Goal: Transaction & Acquisition: Subscribe to service/newsletter

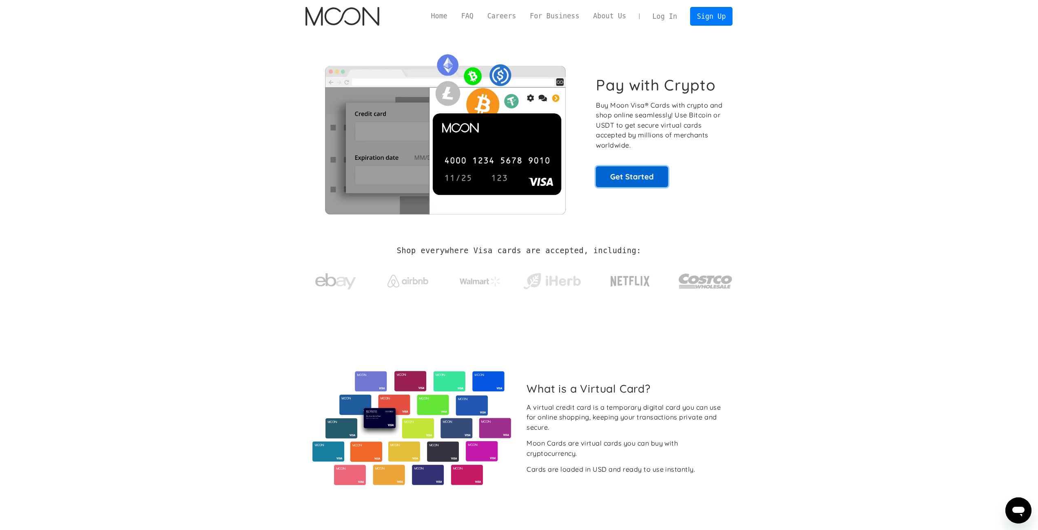
click at [652, 180] on link "Get Started" at bounding box center [632, 176] width 72 height 20
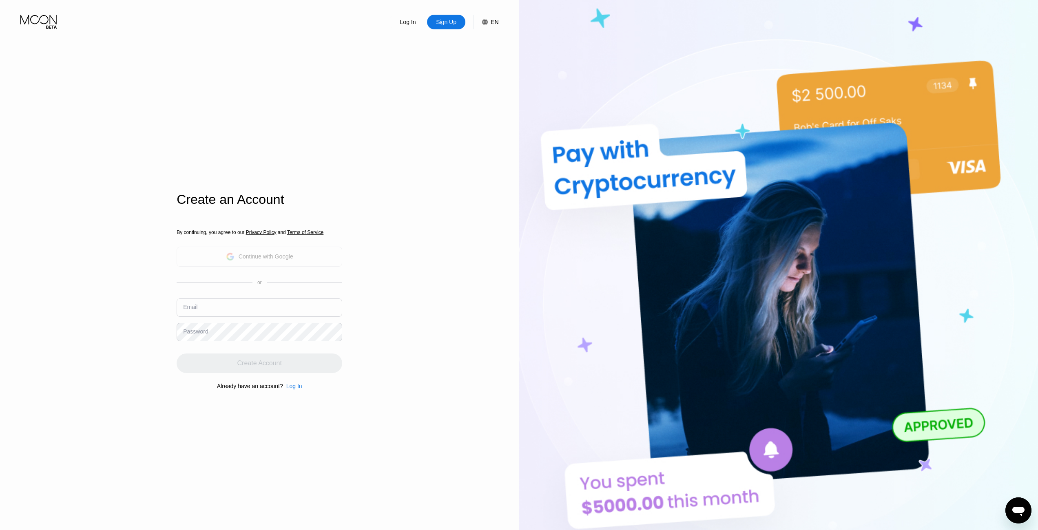
click at [266, 257] on div "Continue with Google" at bounding box center [266, 256] width 55 height 7
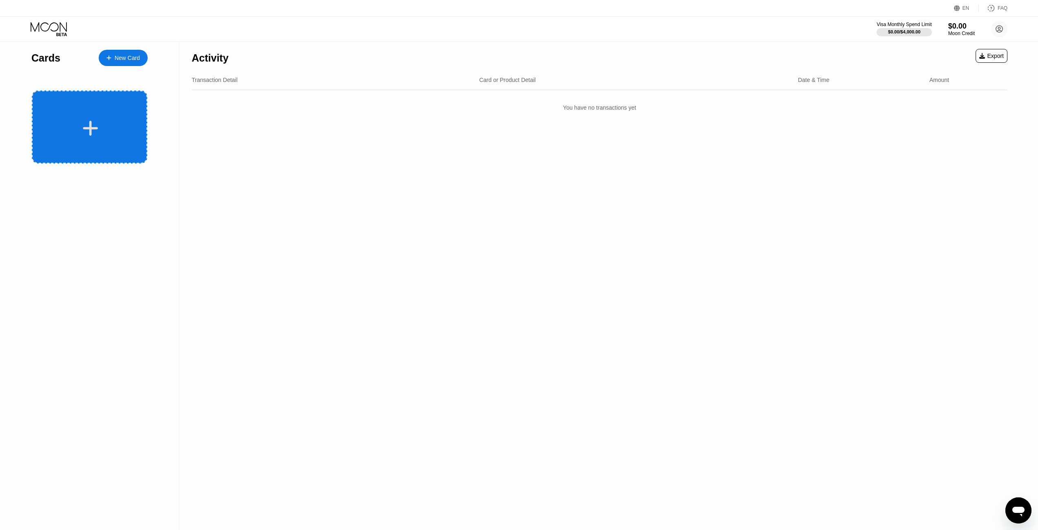
click at [93, 121] on icon at bounding box center [90, 128] width 16 height 18
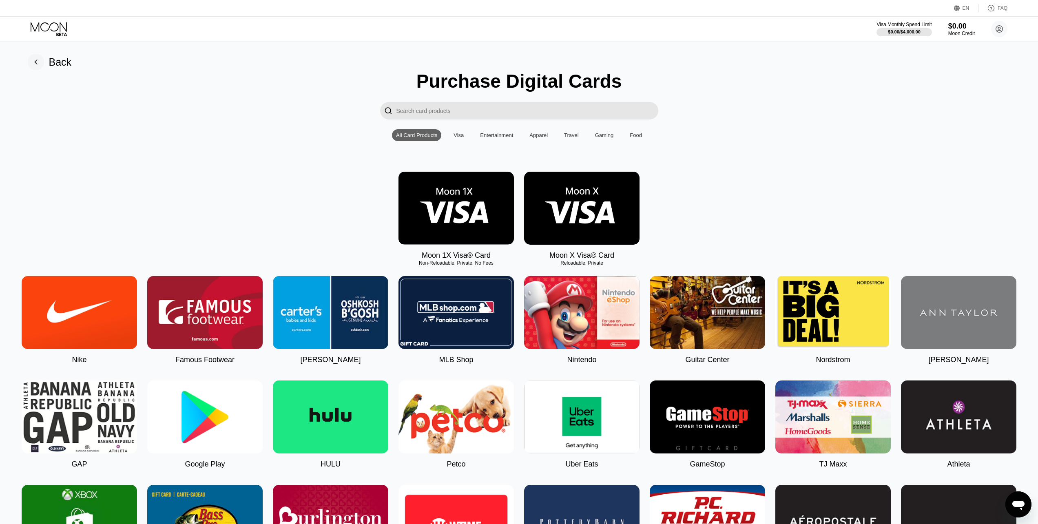
click at [437, 220] on img at bounding box center [456, 208] width 115 height 73
